Goal: Information Seeking & Learning: Learn about a topic

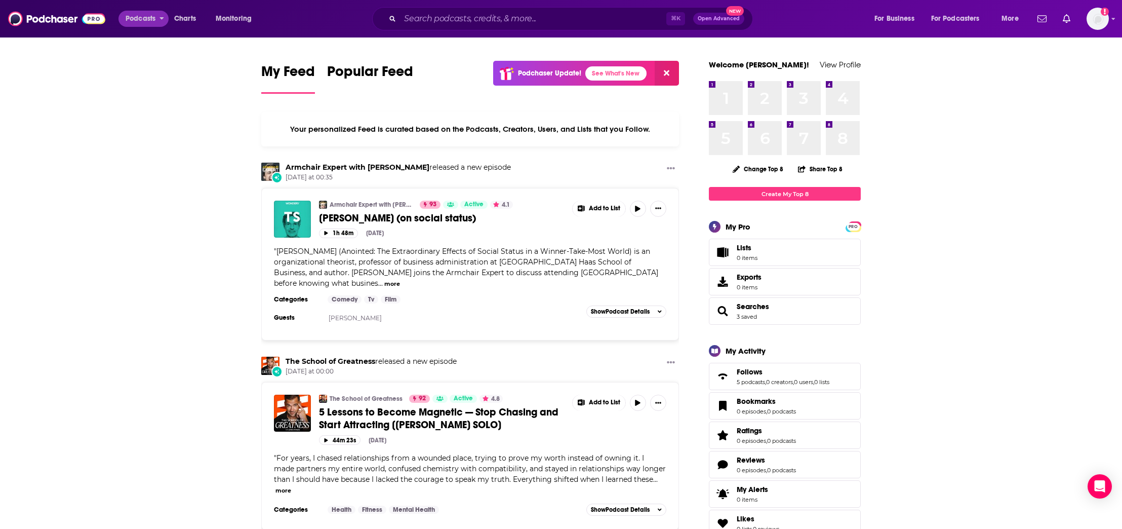
click at [143, 20] on span "Podcasts" at bounding box center [141, 19] width 30 height 14
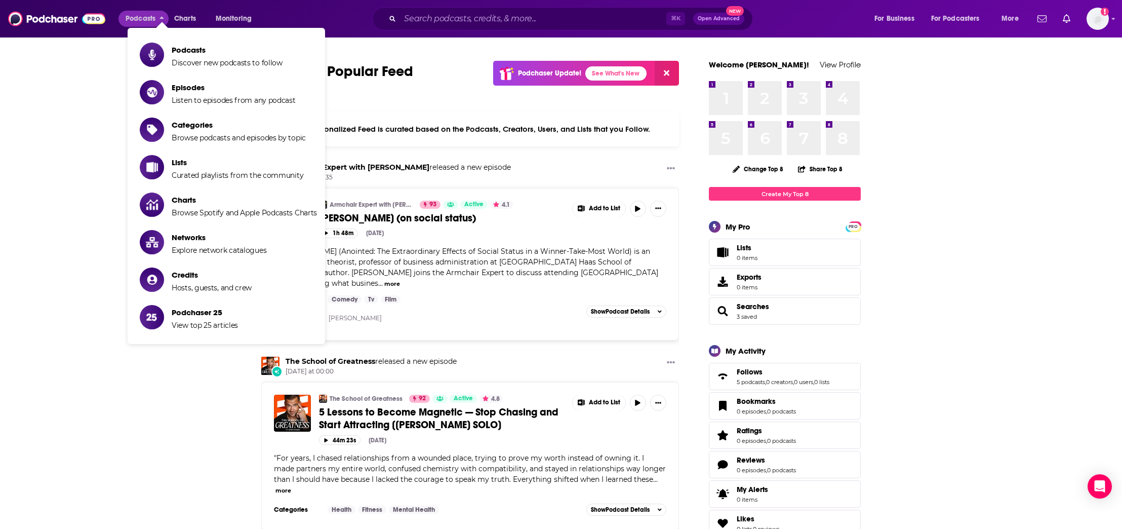
drag, startPoint x: 93, startPoint y: 73, endPoint x: 100, endPoint y: 69, distance: 8.2
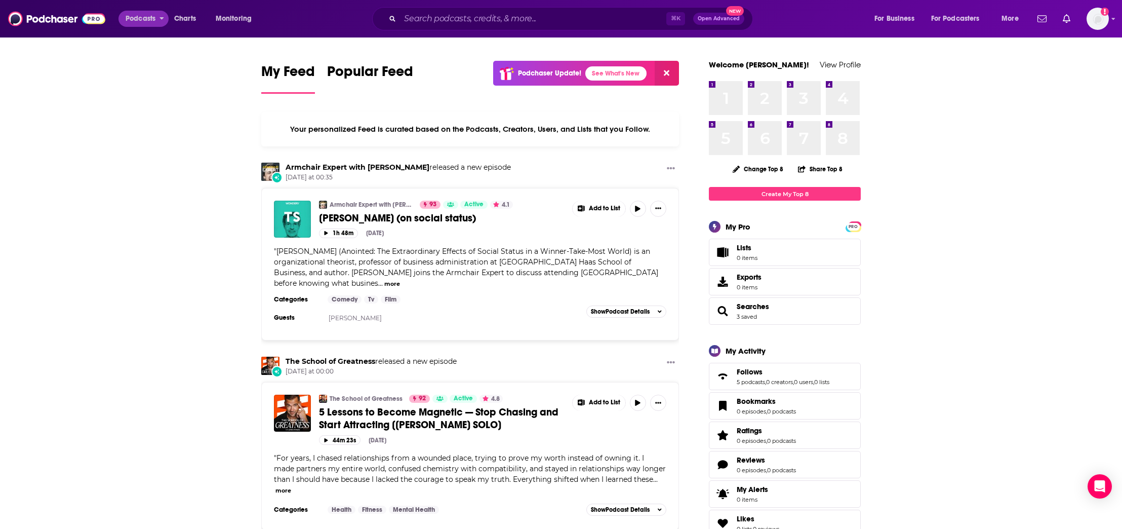
click at [142, 19] on span "Podcasts" at bounding box center [141, 19] width 30 height 14
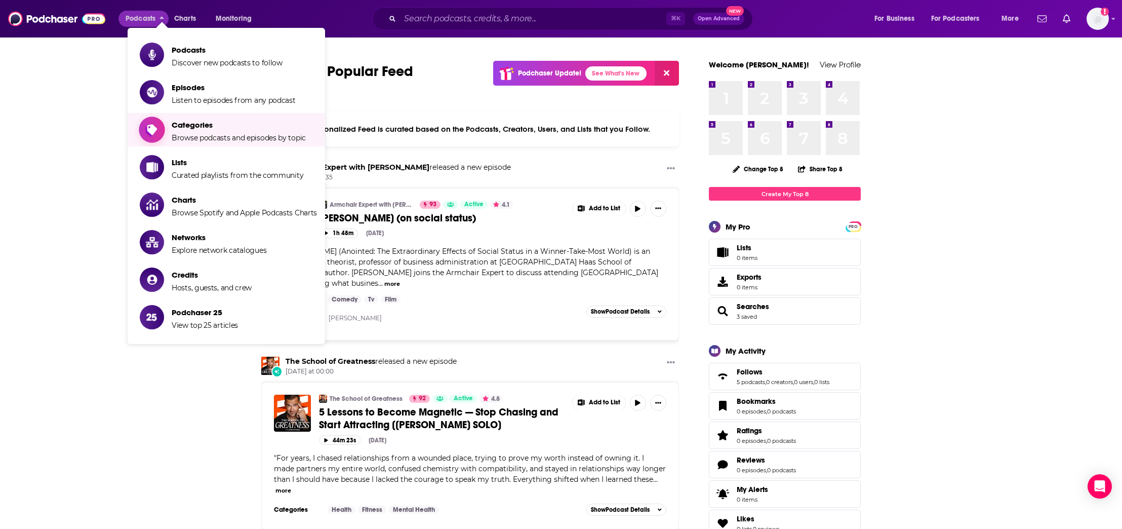
click at [192, 130] on span "Categories Browse podcasts and episodes by topic" at bounding box center [239, 129] width 134 height 25
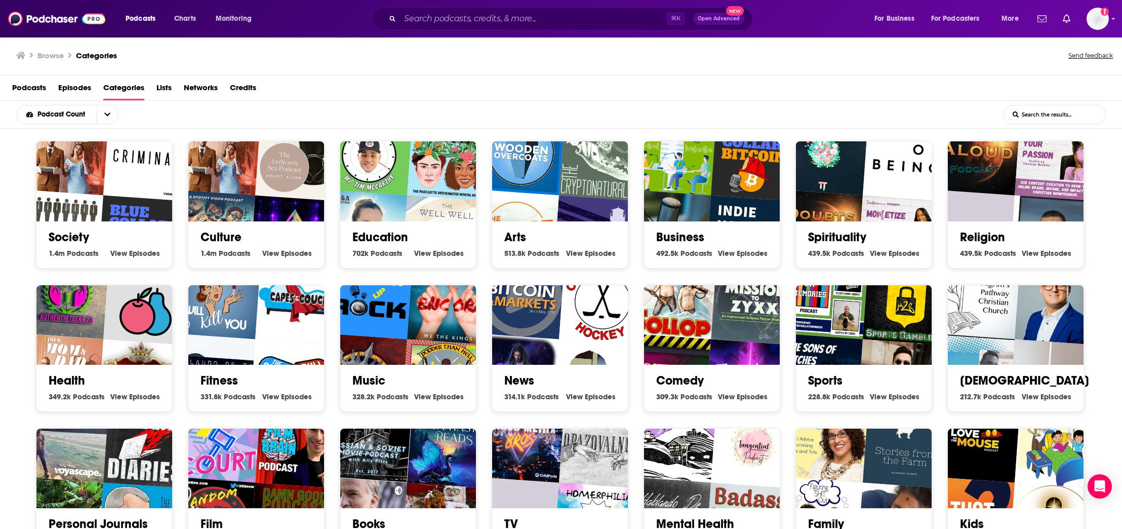
scroll to position [2, 0]
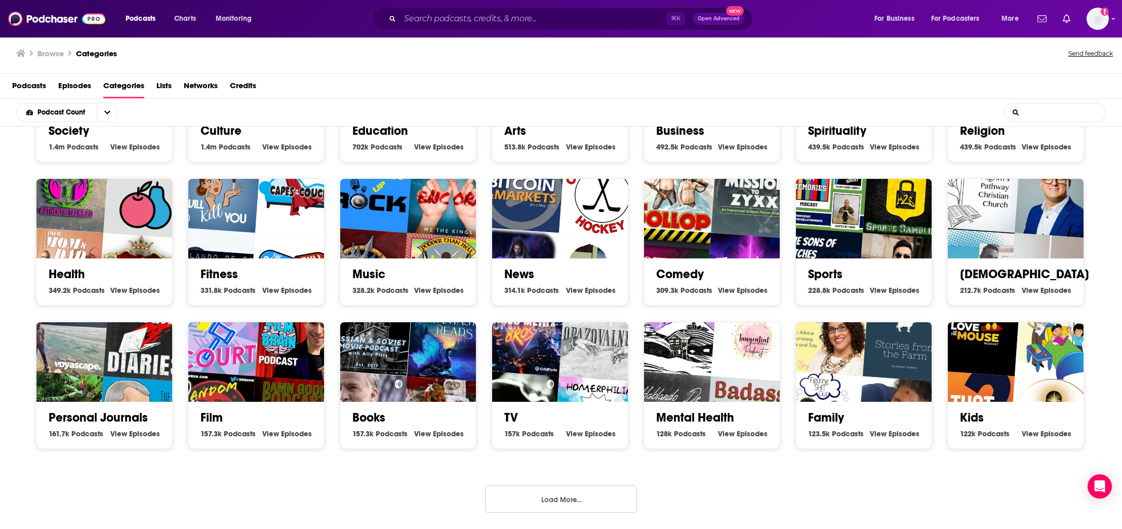
click at [1048, 114] on input "List Search Input" at bounding box center [1054, 112] width 101 height 18
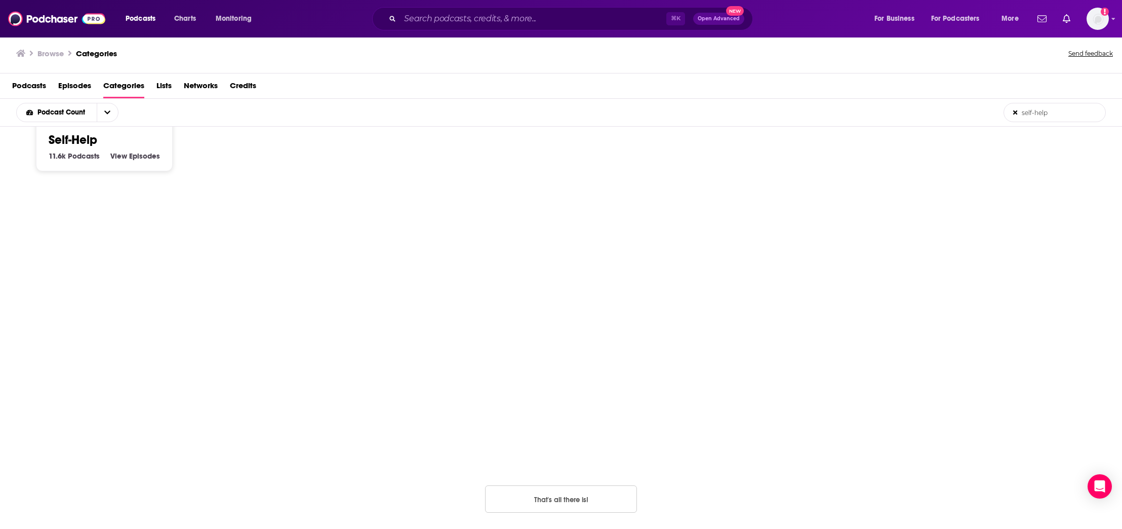
type input "self-help"
click at [136, 137] on h2 "Self-Help" at bounding box center [104, 139] width 111 height 15
click at [114, 146] on h2 "Self-Help" at bounding box center [104, 139] width 111 height 15
click at [94, 149] on div "Self-Help 11.6k Self-Help Podcasts View Self-Help Episodes" at bounding box center [105, 143] width 120 height 38
click at [70, 155] on span "Podcasts" at bounding box center [84, 155] width 32 height 9
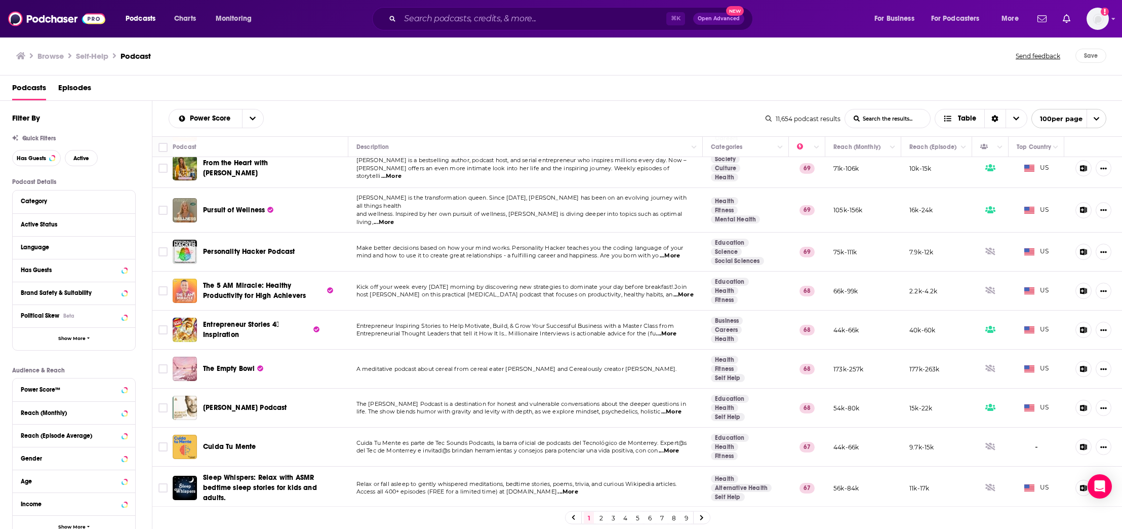
scroll to position [1425, 0]
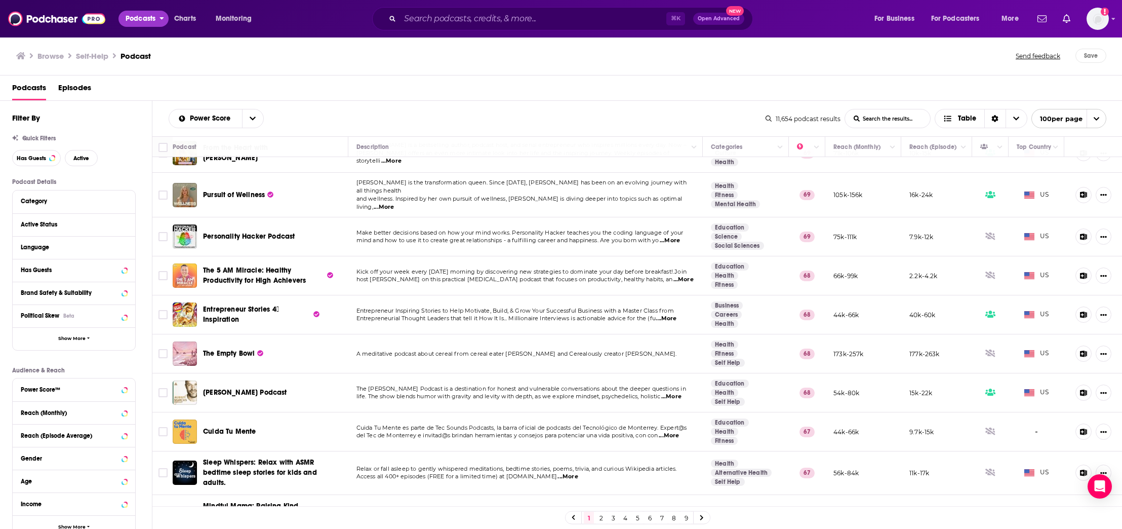
click at [148, 26] on button "Podcasts" at bounding box center [144, 19] width 50 height 16
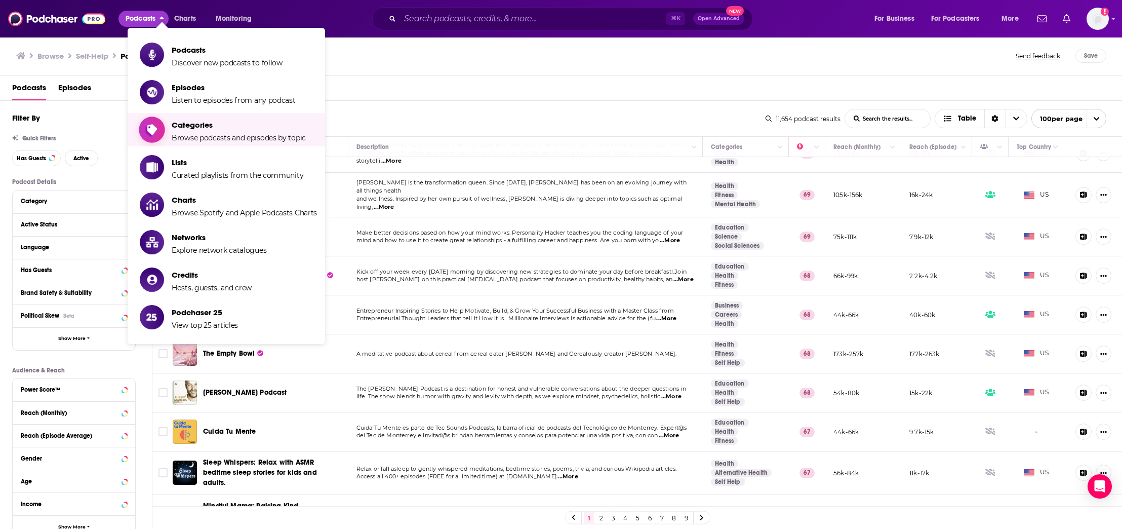
click at [192, 126] on span "Categories" at bounding box center [239, 125] width 134 height 10
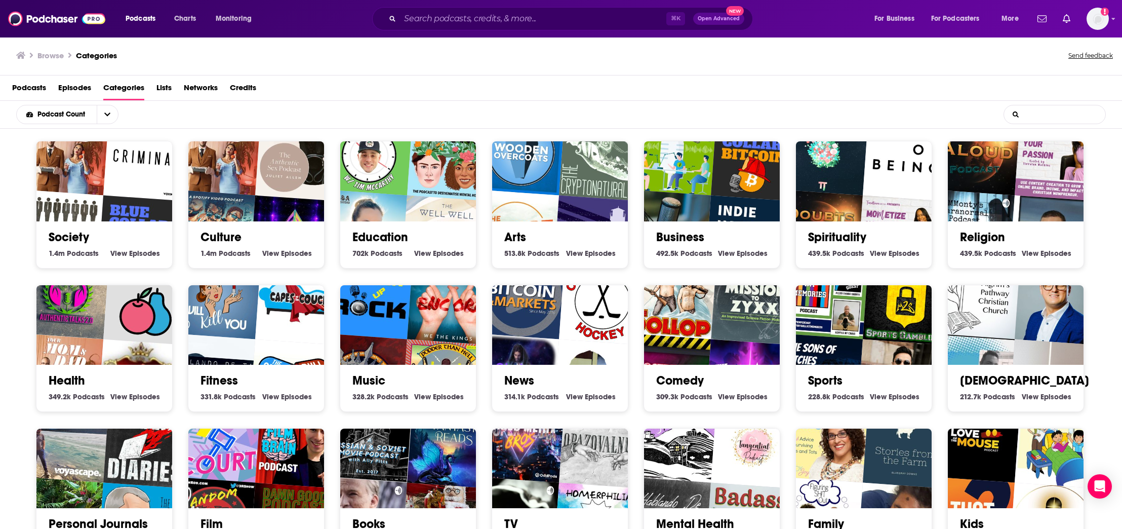
click at [1041, 114] on input "List Search Input" at bounding box center [1054, 114] width 101 height 18
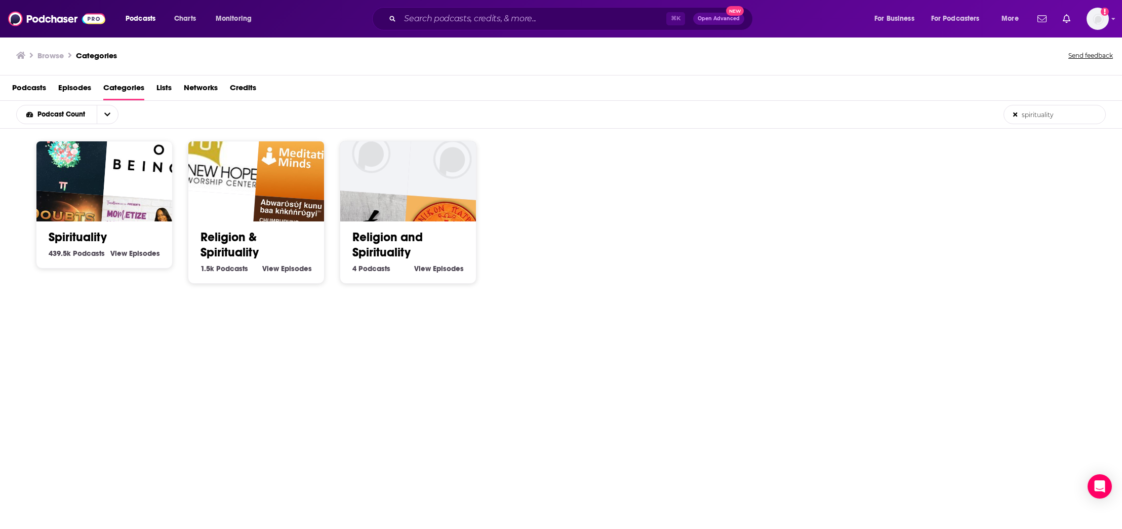
type input "spirituality"
click at [106, 210] on img "MOMetize Your Passion | Create Content, Build An Online Brand, Master Organic M…" at bounding box center [141, 238] width 87 height 87
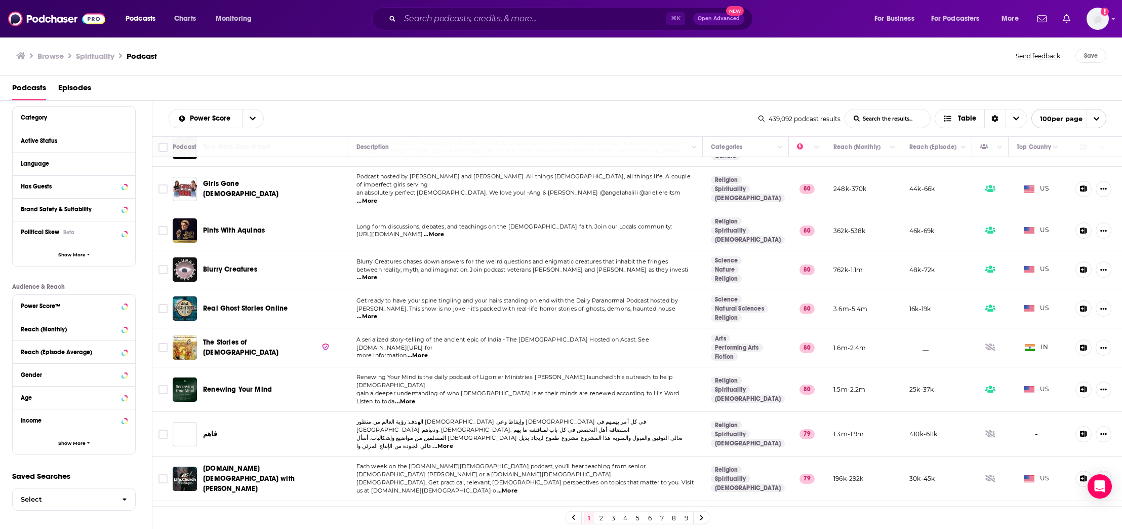
scroll to position [1505, 0]
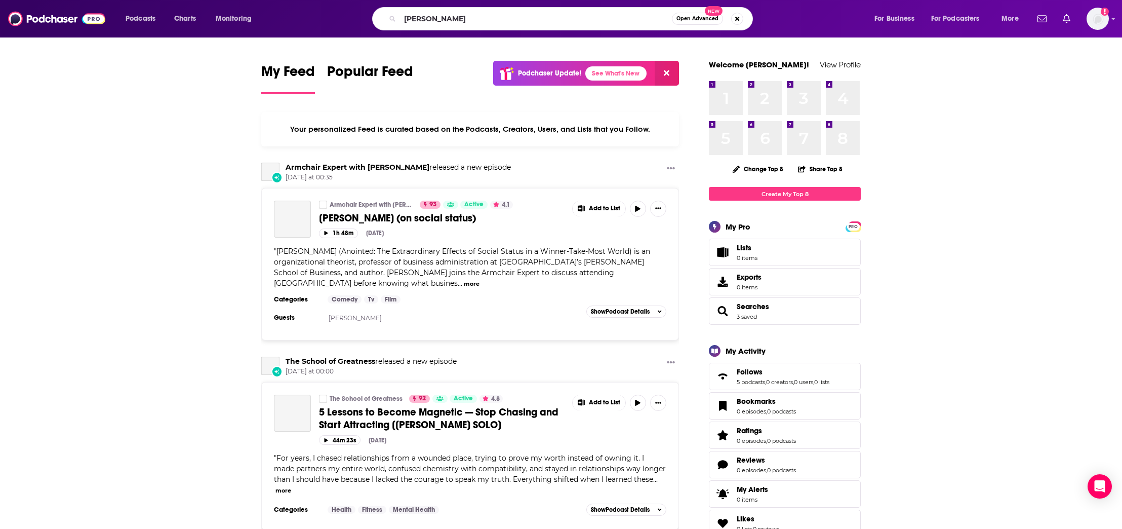
type input "[PERSON_NAME]"
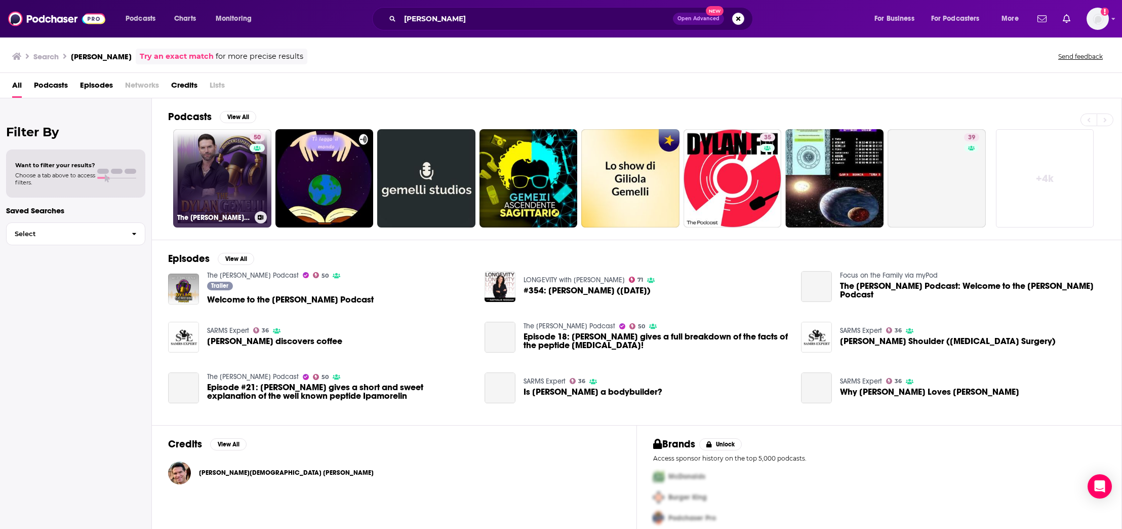
click at [184, 185] on link "50 The [PERSON_NAME] Podcast" at bounding box center [222, 178] width 98 height 98
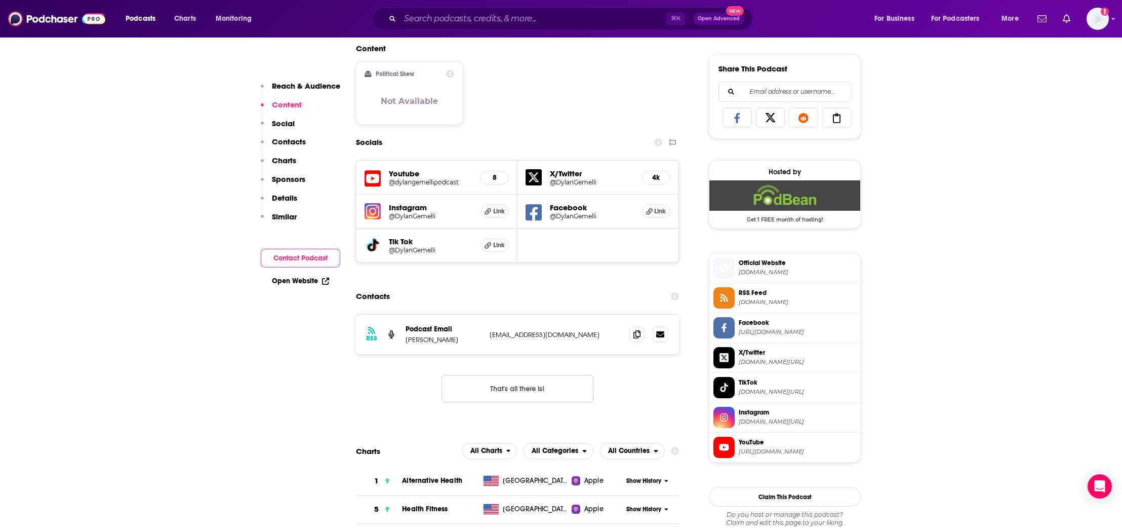
scroll to position [699, 0]
